Goal: Information Seeking & Learning: Check status

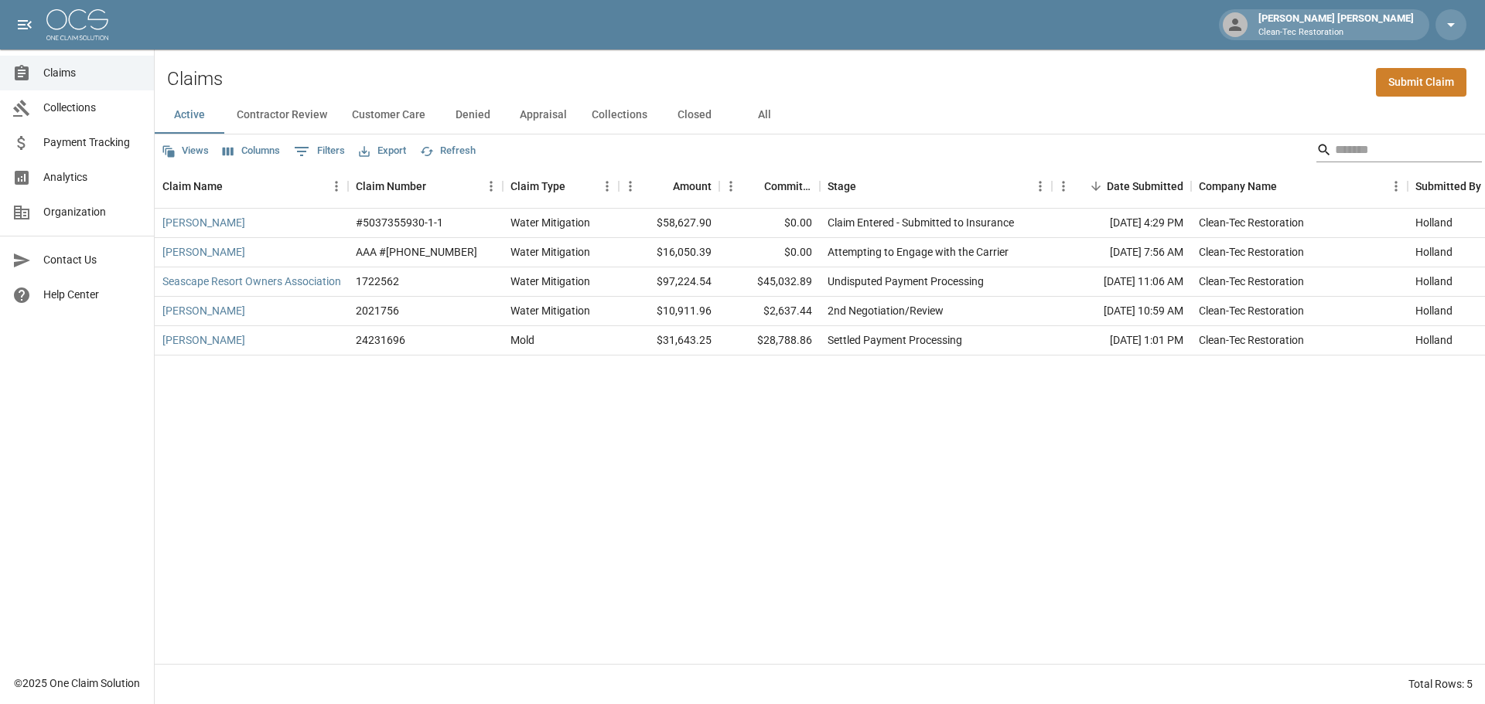
click at [1335, 152] on input "Search" at bounding box center [1397, 150] width 124 height 25
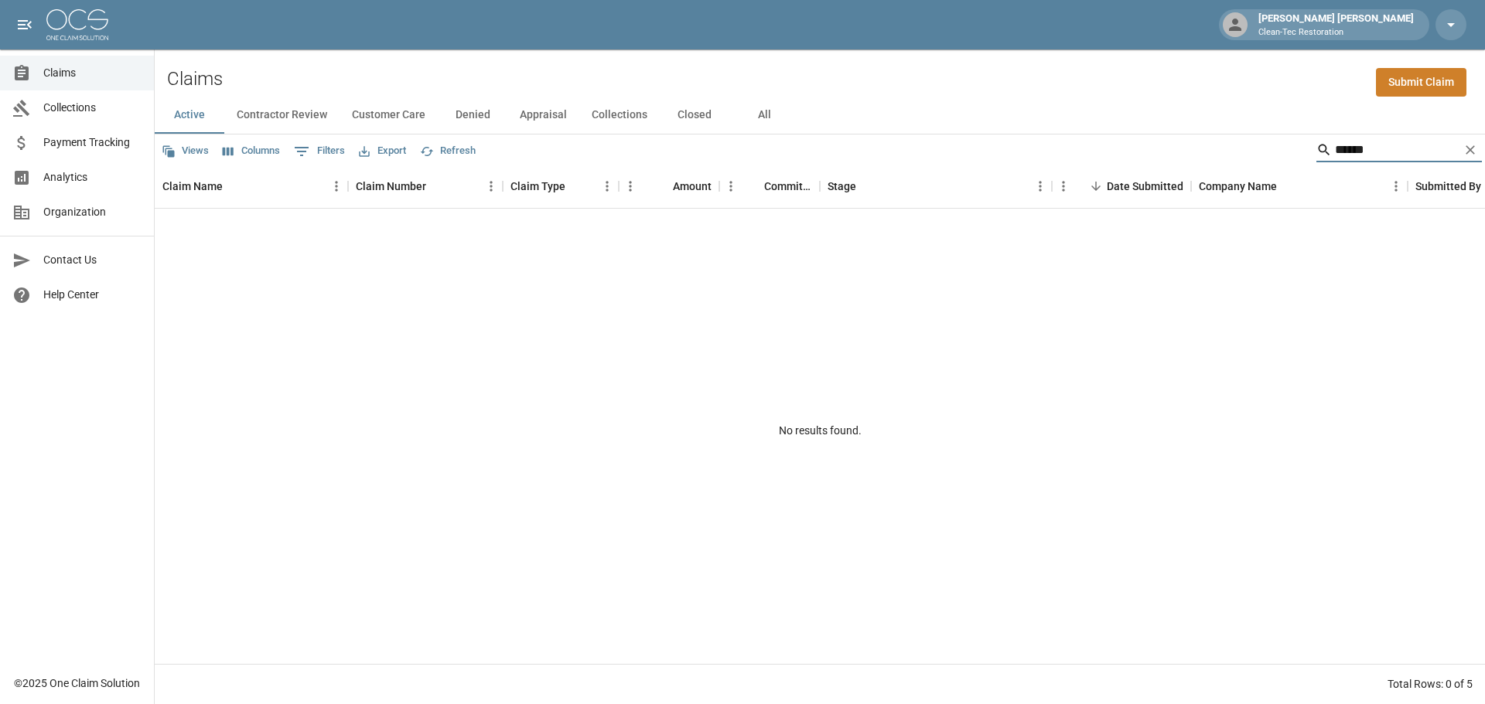
type input "******"
click at [544, 115] on button "Appraisal" at bounding box center [543, 115] width 72 height 37
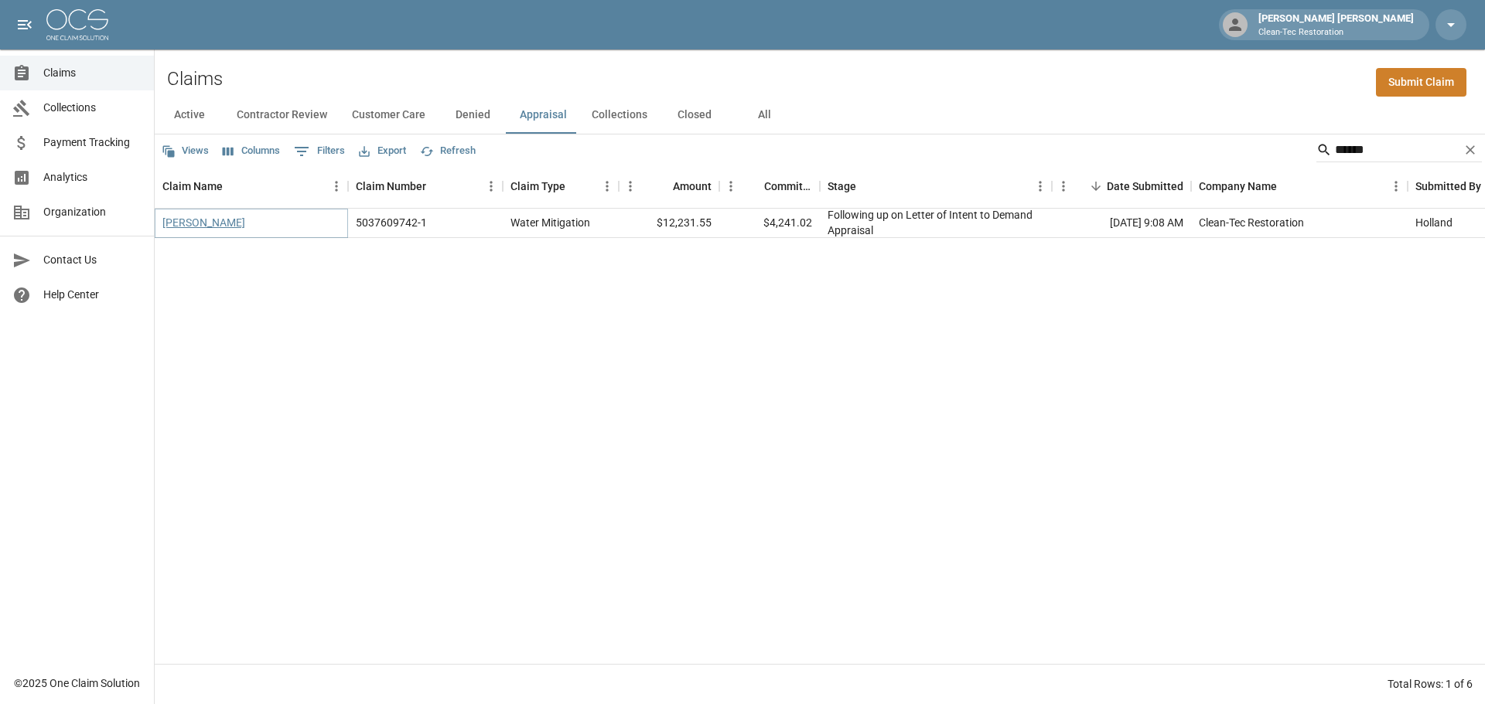
click at [226, 223] on link "Malcolm Gordon" at bounding box center [203, 222] width 83 height 15
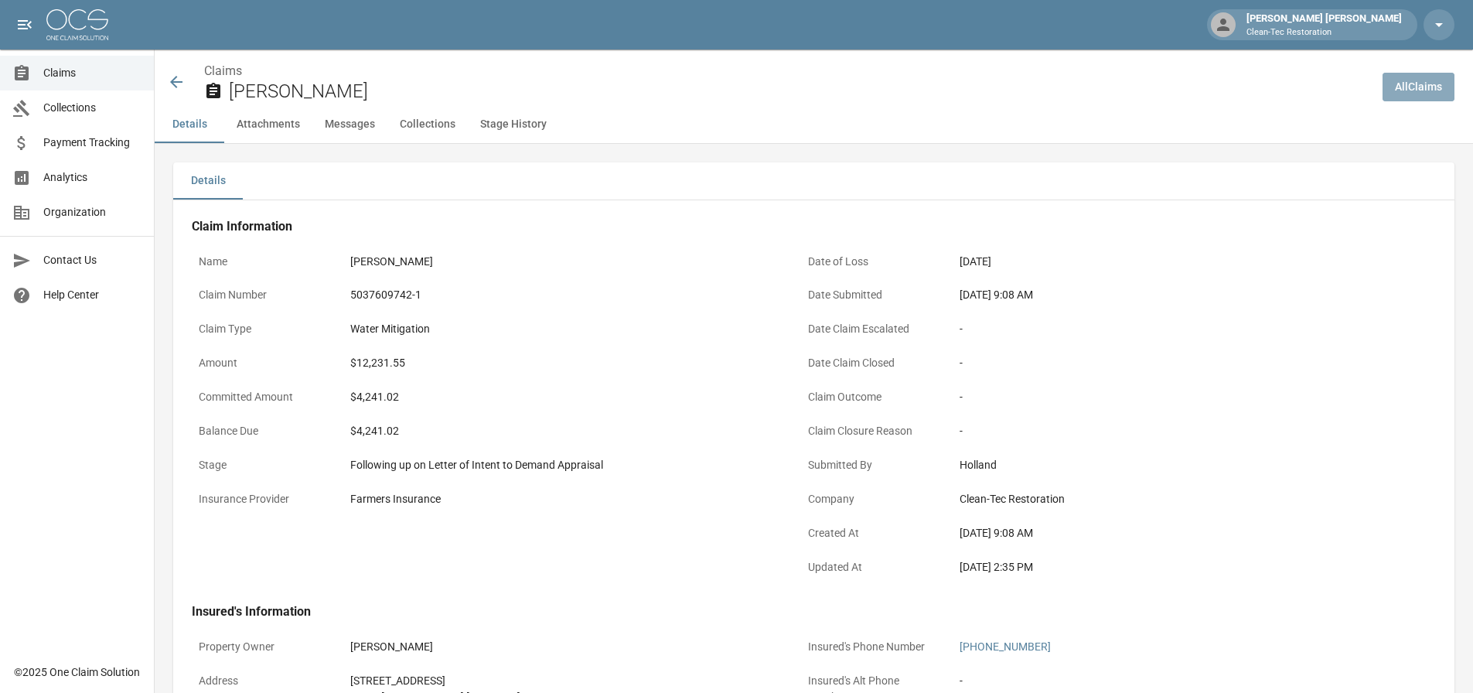
click at [1422, 94] on link "All Claims" at bounding box center [1419, 87] width 72 height 29
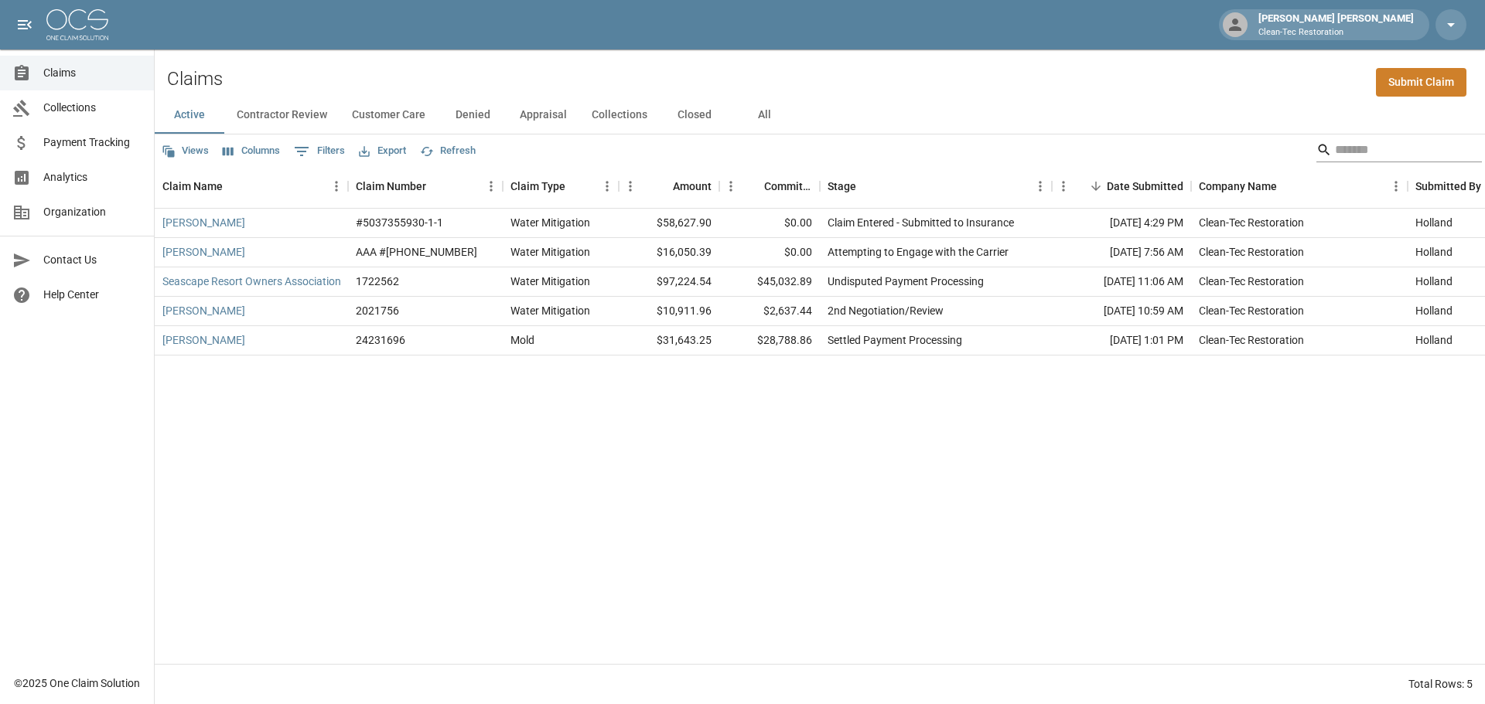
click at [1318, 152] on div "Search" at bounding box center [1398, 150] width 165 height 25
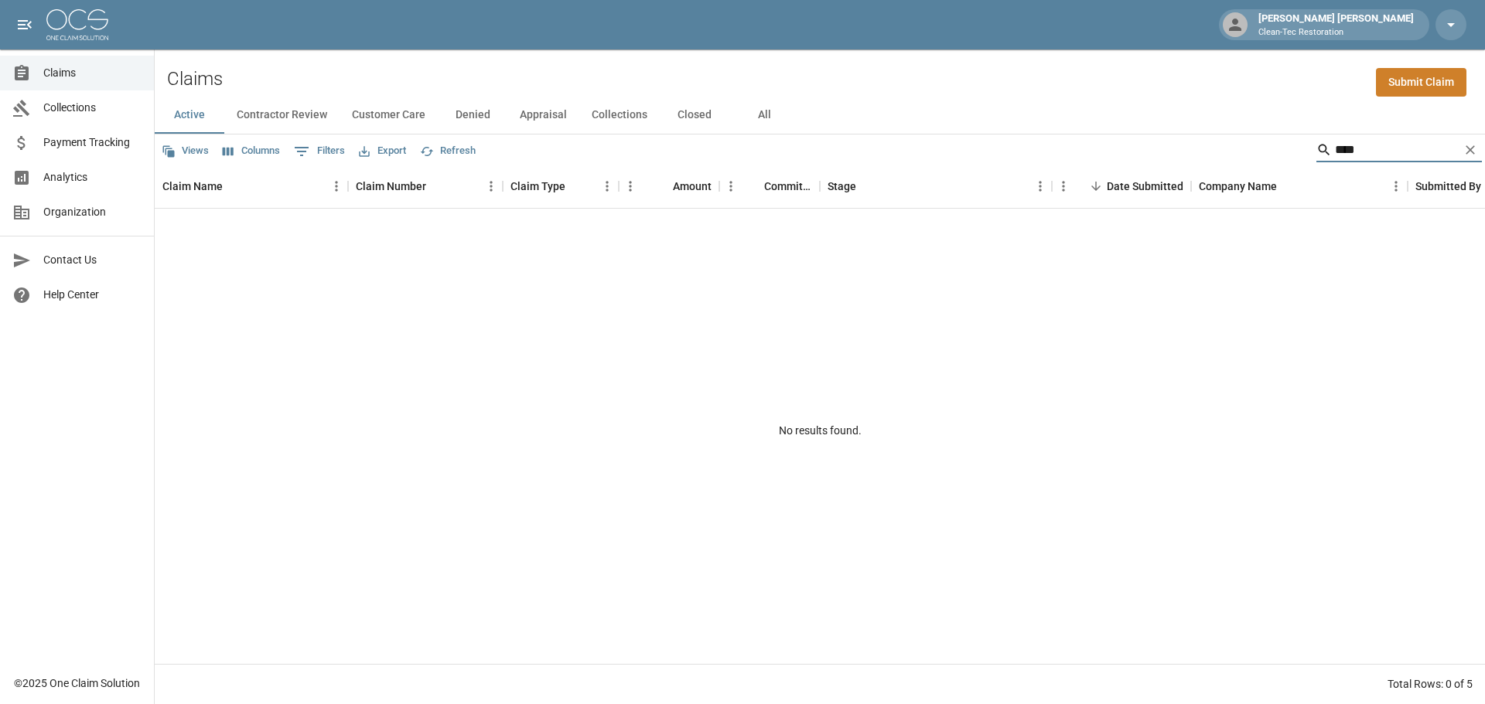
type input "****"
click at [278, 113] on button "Contractor Review" at bounding box center [281, 115] width 115 height 37
click at [388, 121] on button "Customer Care" at bounding box center [388, 115] width 98 height 37
click at [476, 119] on button "Denied" at bounding box center [473, 115] width 70 height 37
click at [554, 118] on button "Appraisal" at bounding box center [543, 115] width 72 height 37
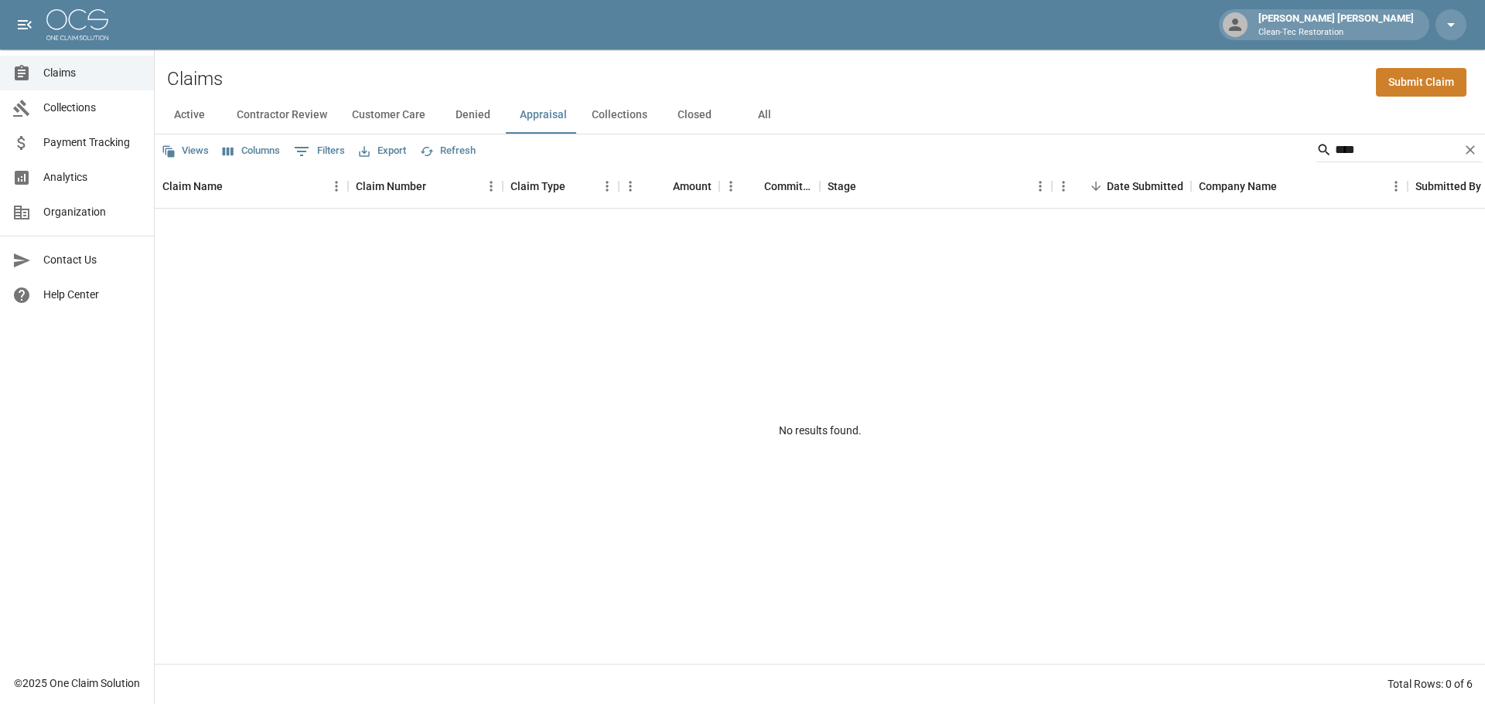
click at [607, 119] on button "Collections" at bounding box center [619, 115] width 80 height 37
click at [678, 118] on button "Closed" at bounding box center [695, 115] width 70 height 37
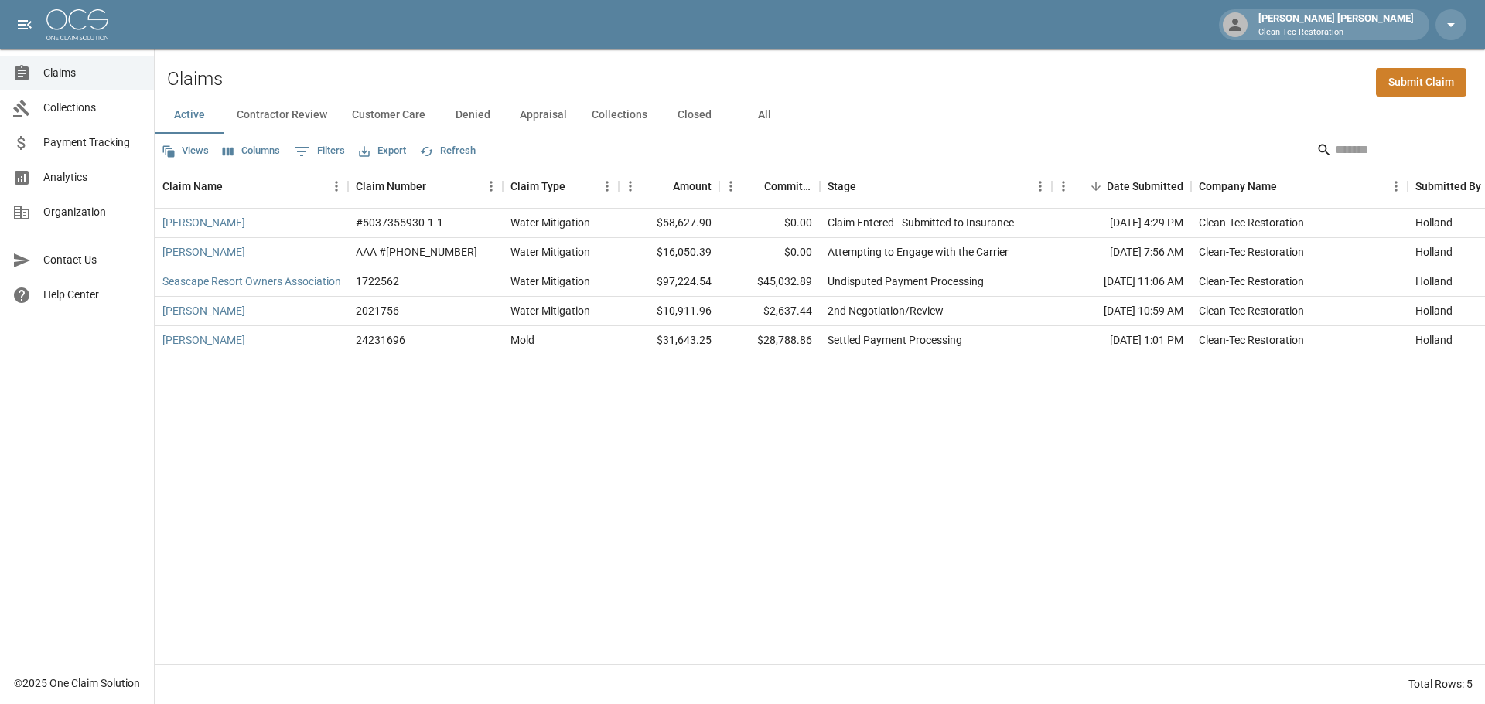
click at [1335, 154] on input "Search" at bounding box center [1397, 150] width 124 height 25
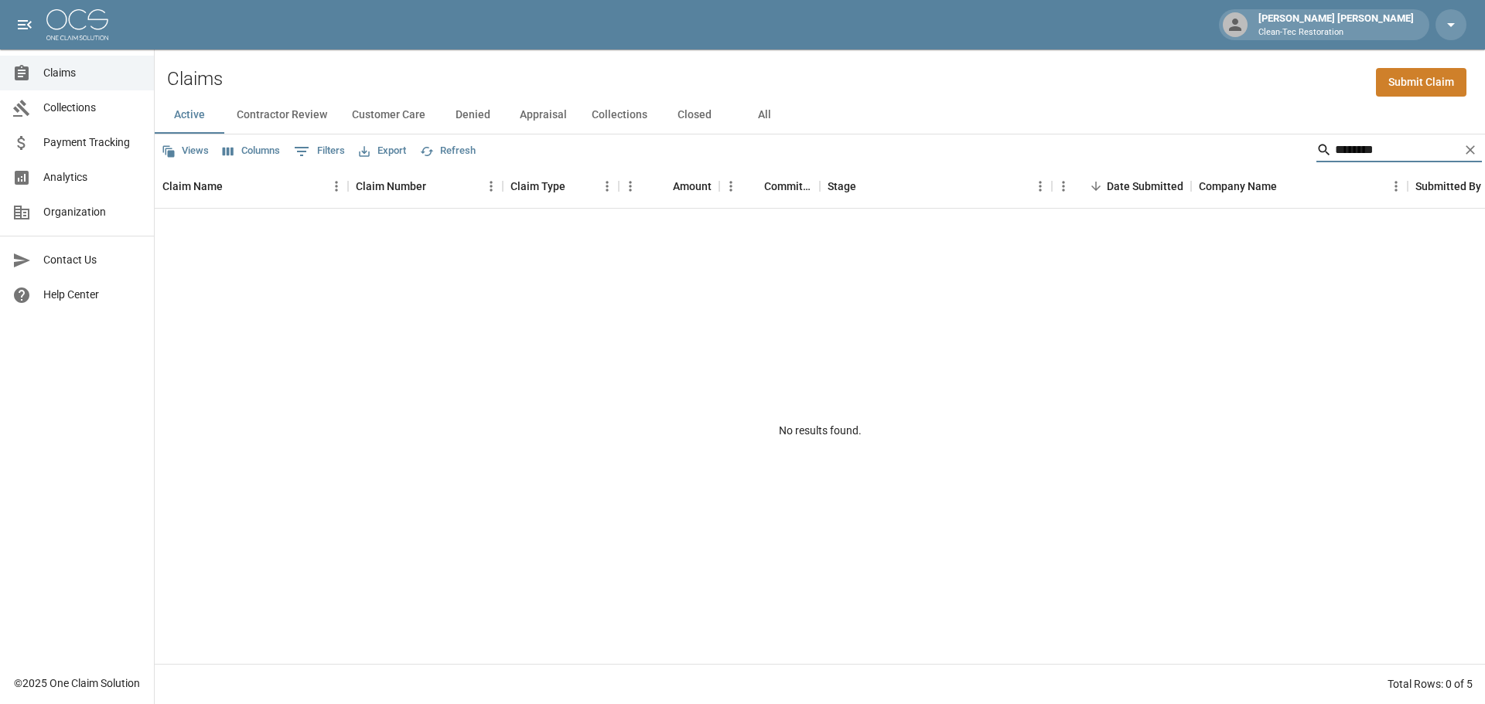
type input "********"
click at [255, 114] on button "Contractor Review" at bounding box center [281, 115] width 115 height 37
click at [371, 114] on button "Customer Care" at bounding box center [388, 115] width 98 height 37
click at [455, 114] on button "Denied" at bounding box center [473, 115] width 70 height 37
click at [532, 112] on button "Appraisal" at bounding box center [543, 115] width 72 height 37
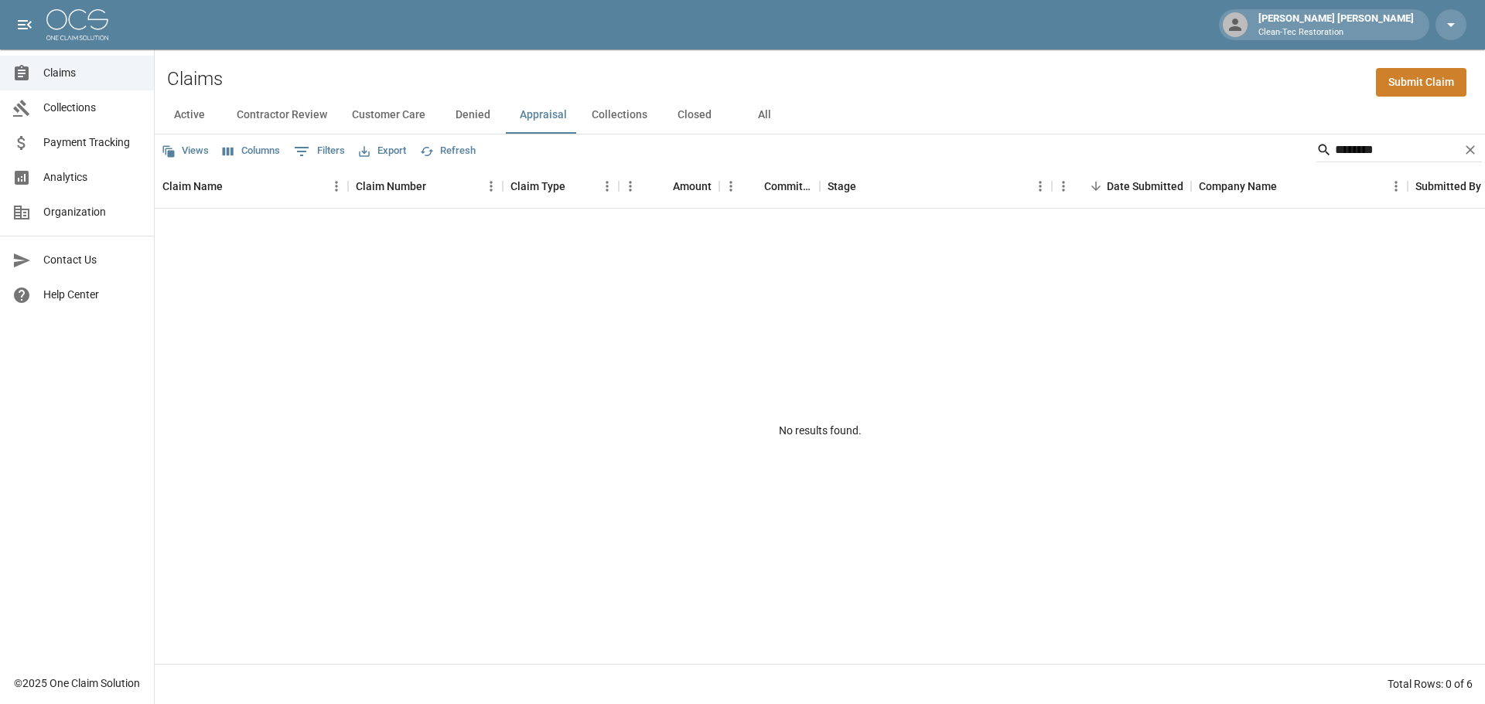
click at [600, 118] on button "Collections" at bounding box center [619, 115] width 80 height 37
click at [685, 118] on button "Closed" at bounding box center [695, 115] width 70 height 37
click at [1472, 152] on icon "Clear" at bounding box center [1469, 149] width 15 height 15
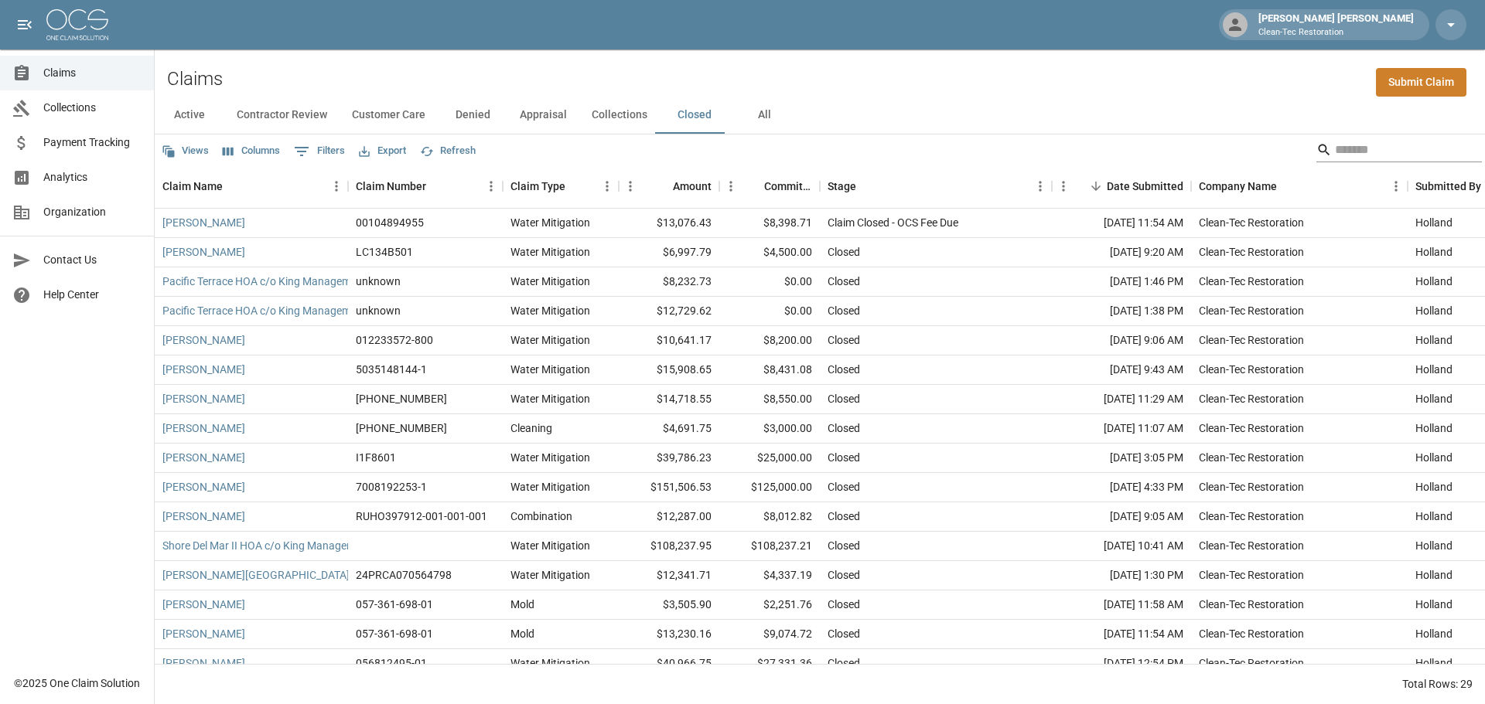
click at [1352, 152] on input "Search" at bounding box center [1397, 150] width 124 height 25
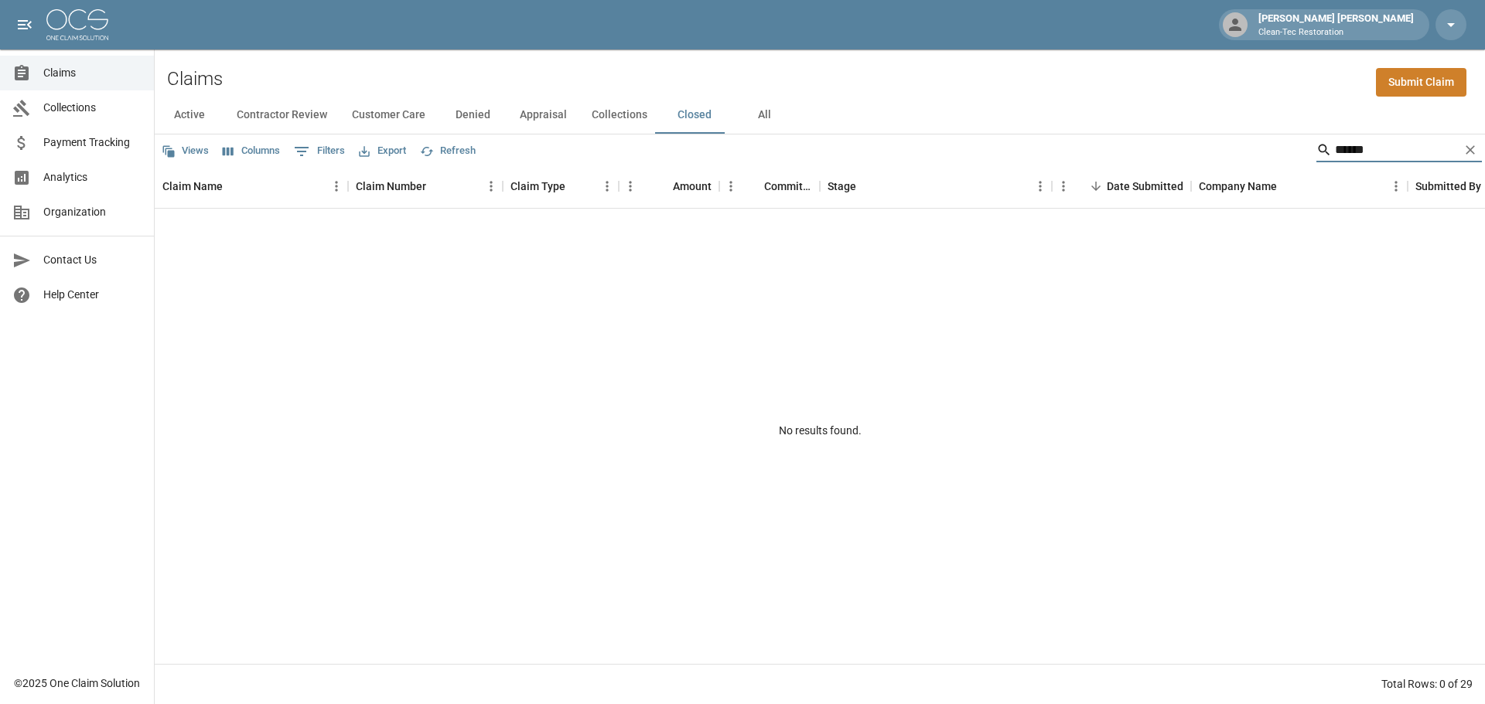
type input "******"
click at [178, 112] on button "Active" at bounding box center [190, 115] width 70 height 37
click at [261, 113] on button "Contractor Review" at bounding box center [281, 115] width 115 height 37
click at [382, 116] on button "Customer Care" at bounding box center [388, 115] width 98 height 37
click at [459, 120] on button "Denied" at bounding box center [473, 115] width 70 height 37
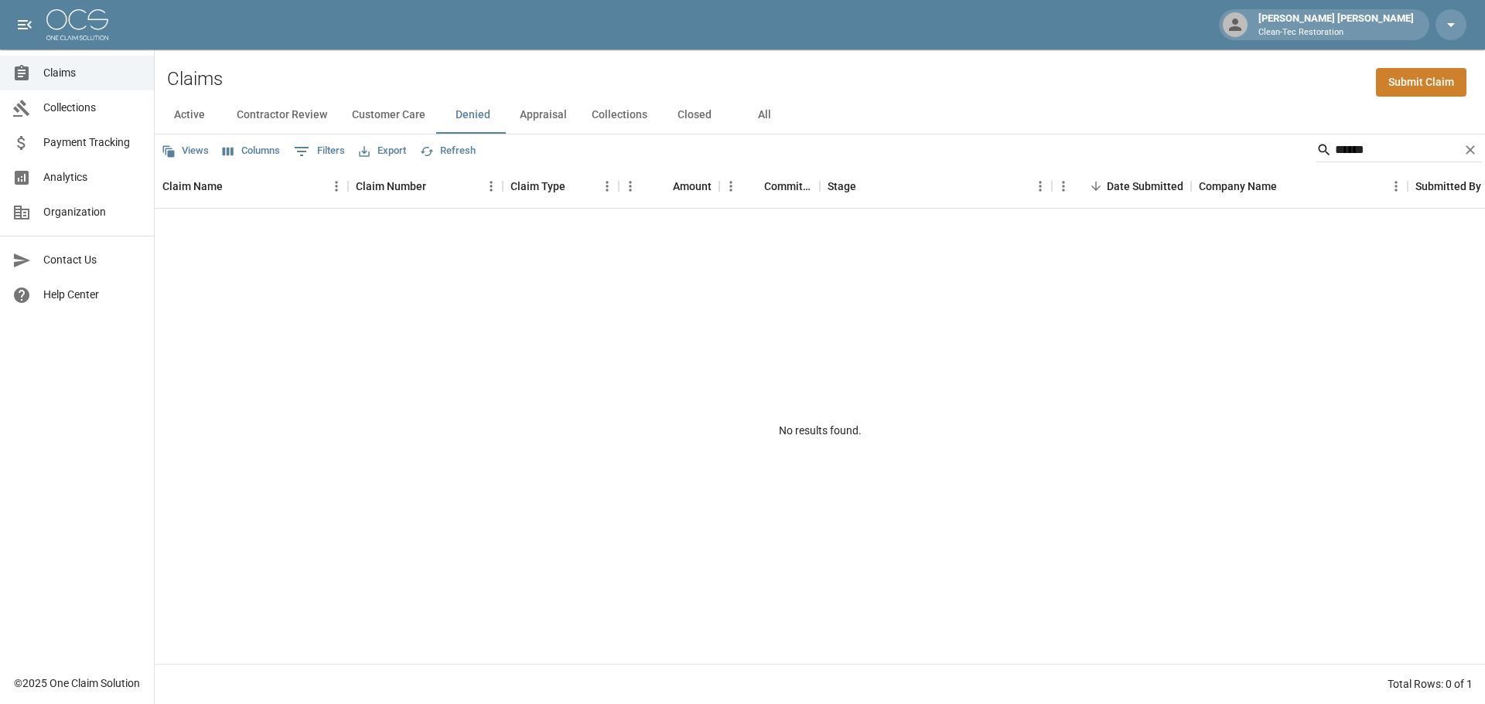
click at [541, 113] on button "Appraisal" at bounding box center [543, 115] width 72 height 37
click at [630, 114] on button "Collections" at bounding box center [619, 115] width 80 height 37
click at [696, 115] on button "Closed" at bounding box center [695, 115] width 70 height 37
click at [752, 114] on button "All" at bounding box center [764, 115] width 70 height 37
